Goal: Navigation & Orientation: Find specific page/section

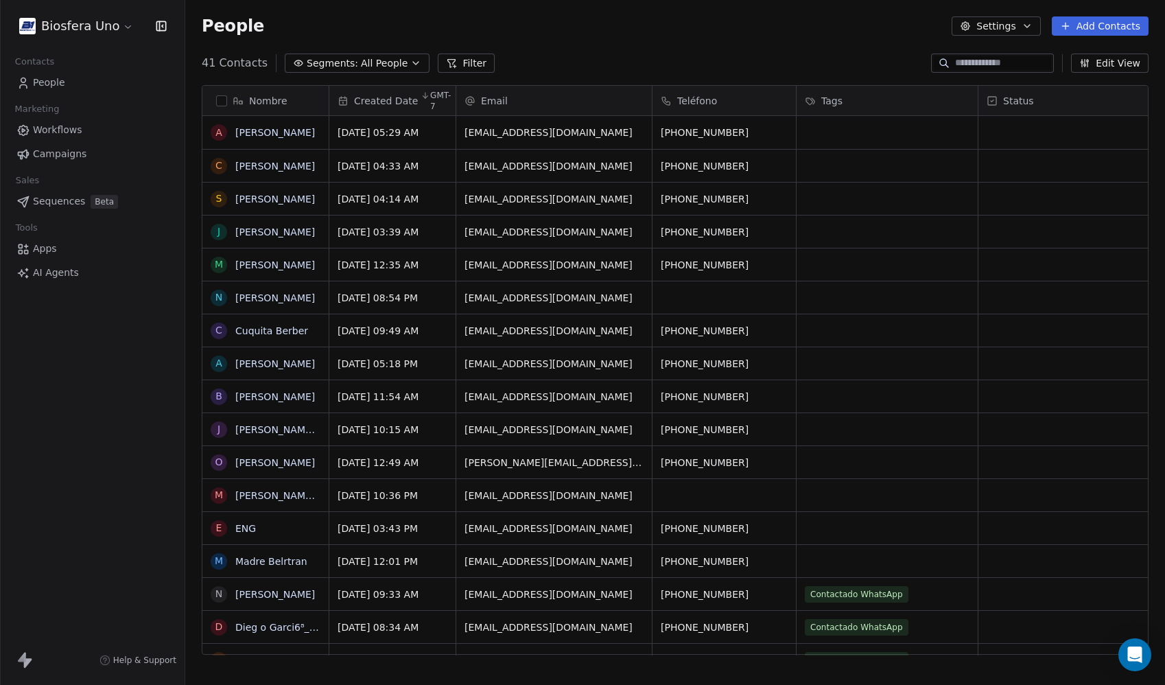
scroll to position [592, 970]
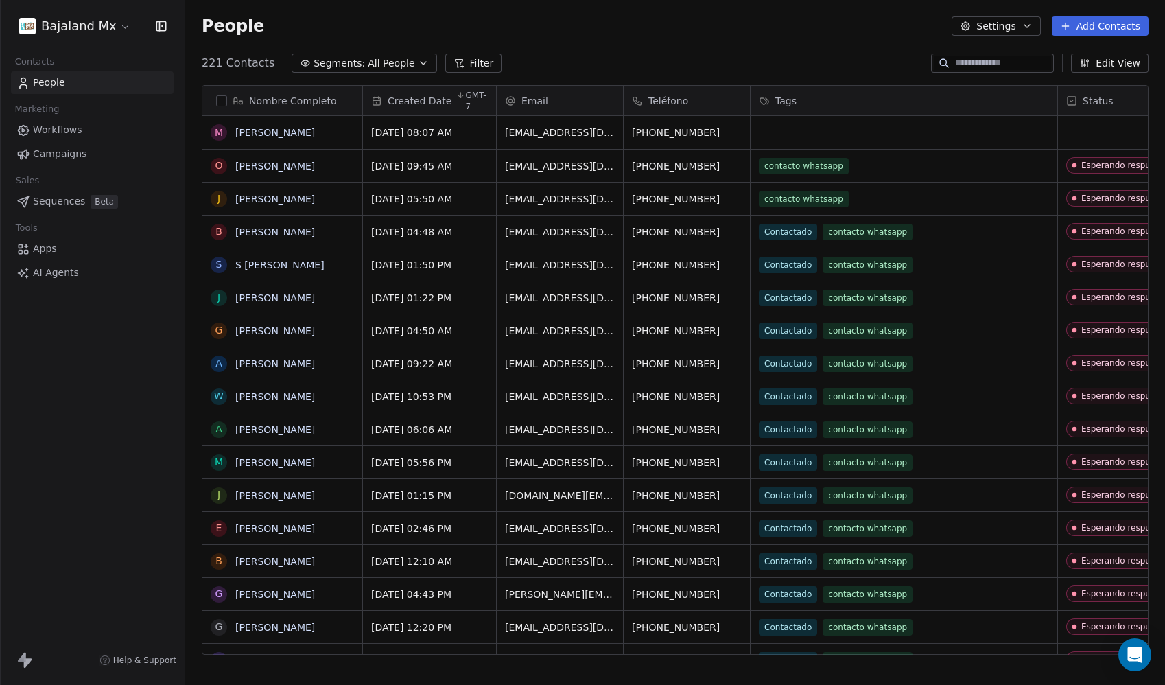
scroll to position [592, 970]
